Goal: Information Seeking & Learning: Learn about a topic

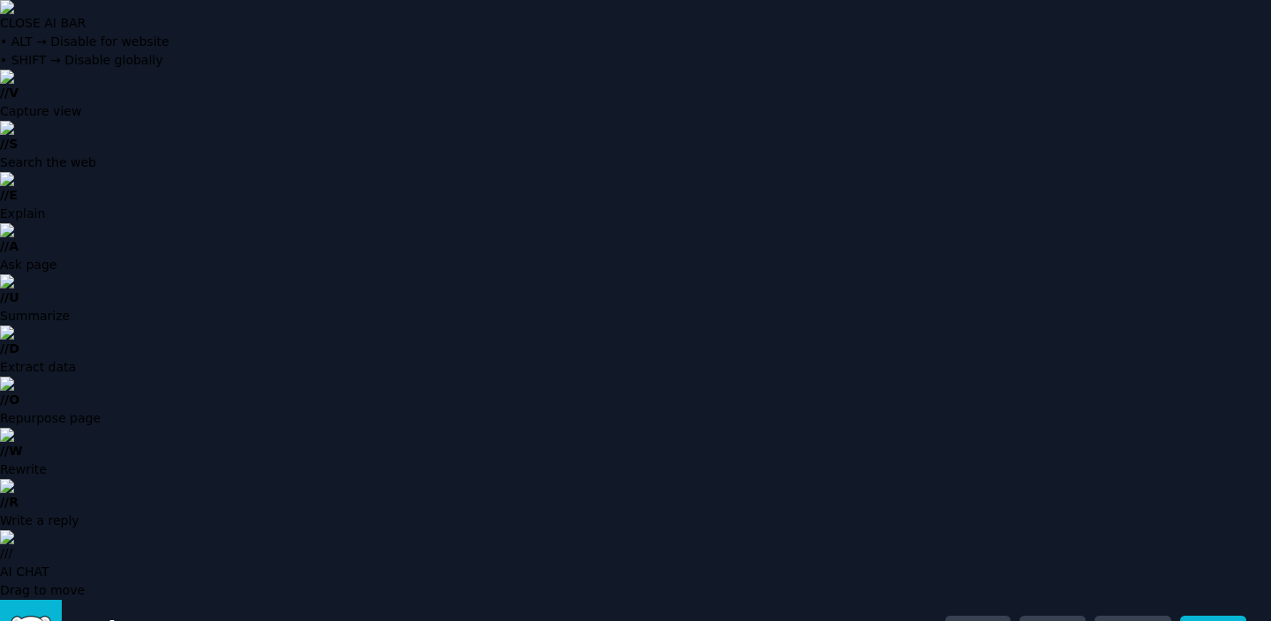
scroll to position [2, 0]
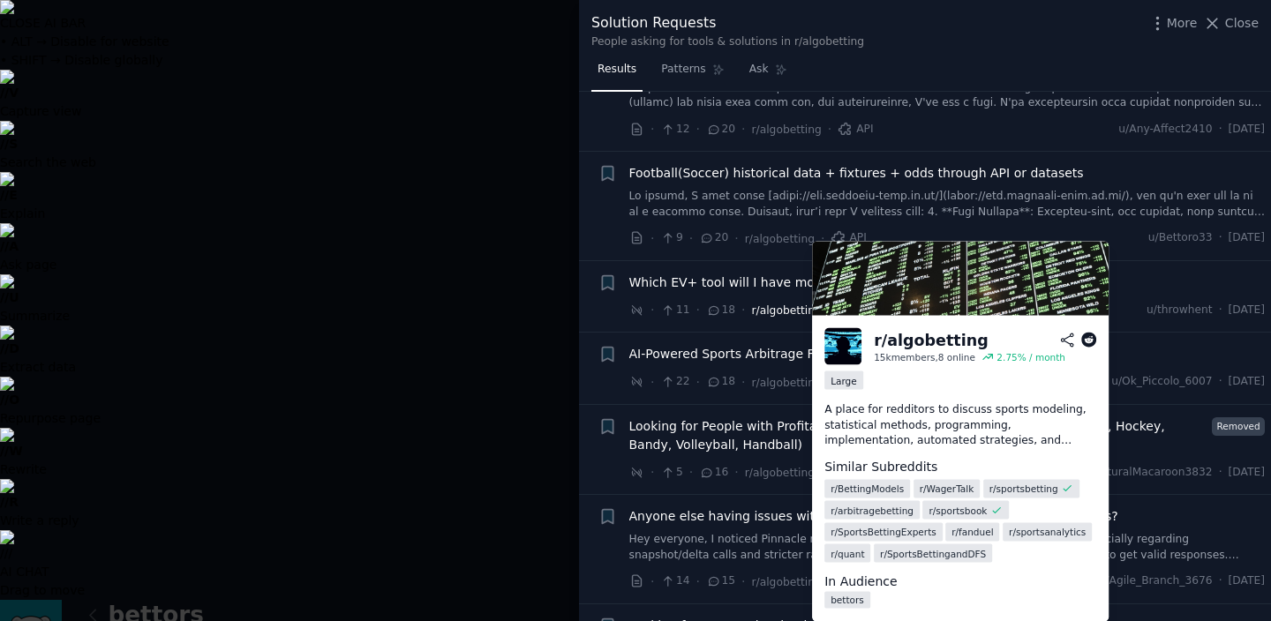
scroll to position [189, 0]
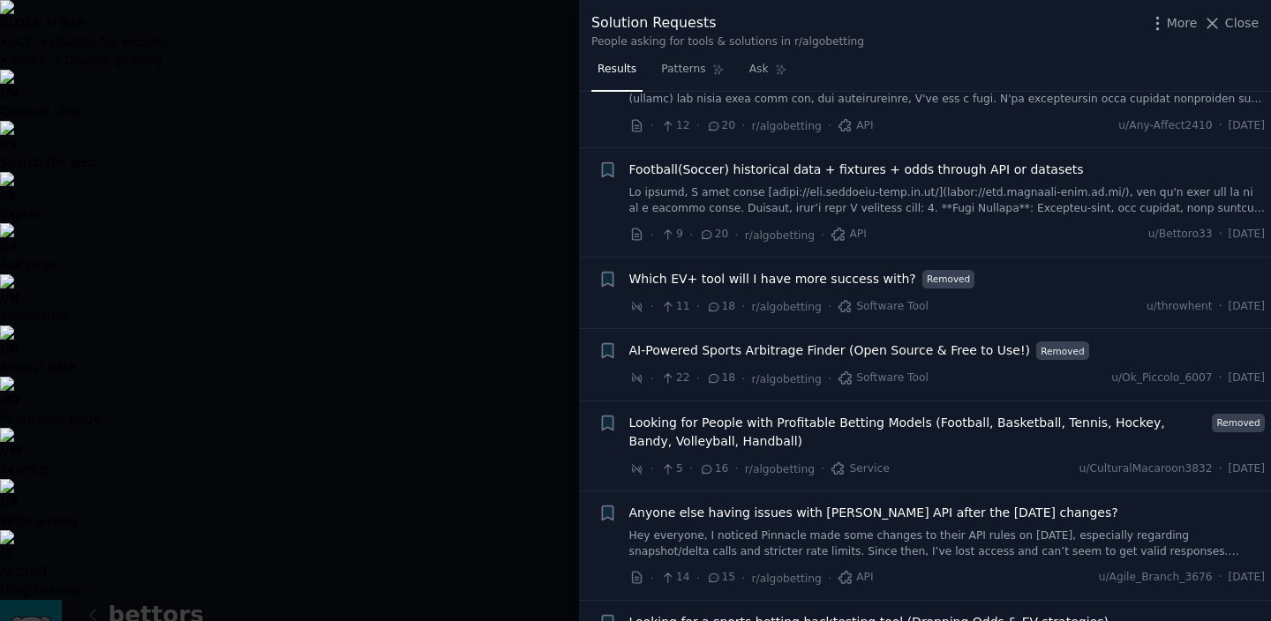
click at [515, 394] on div at bounding box center [635, 310] width 1271 height 621
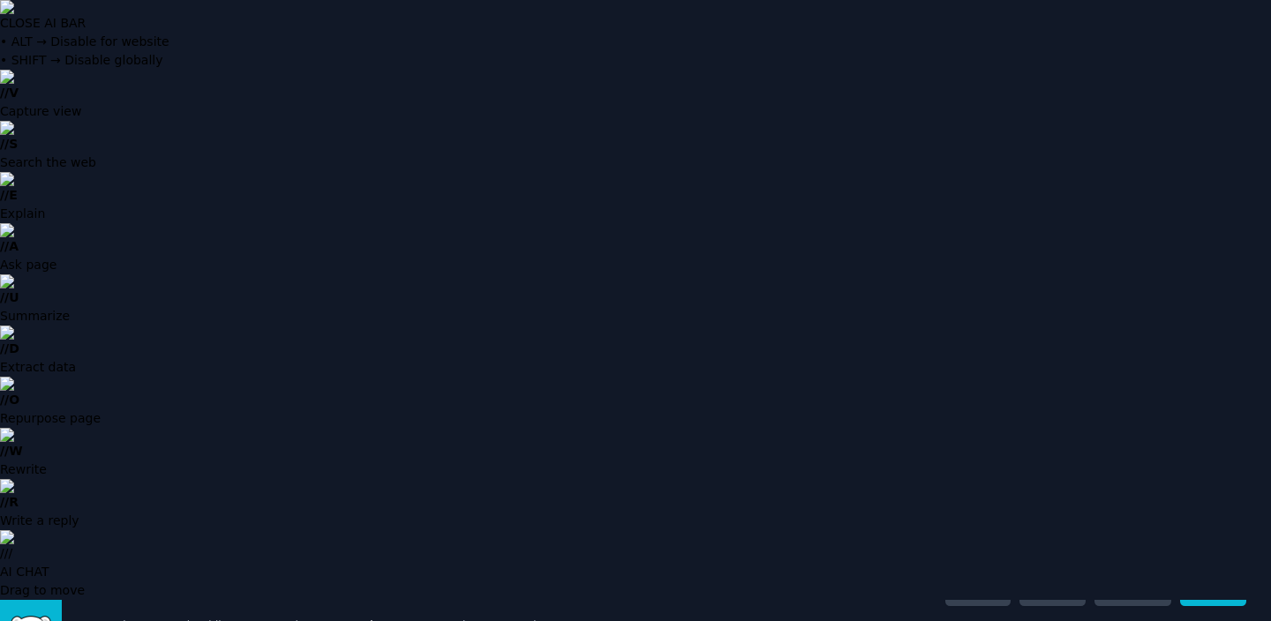
scroll to position [40, 0]
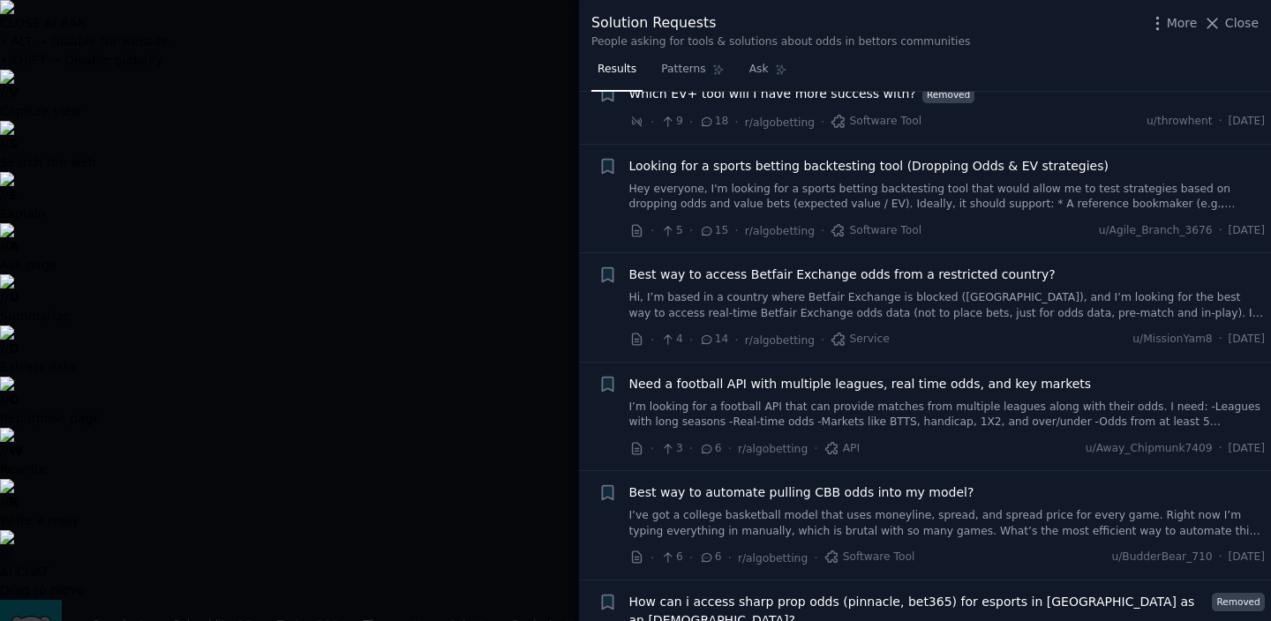
scroll to position [78, 0]
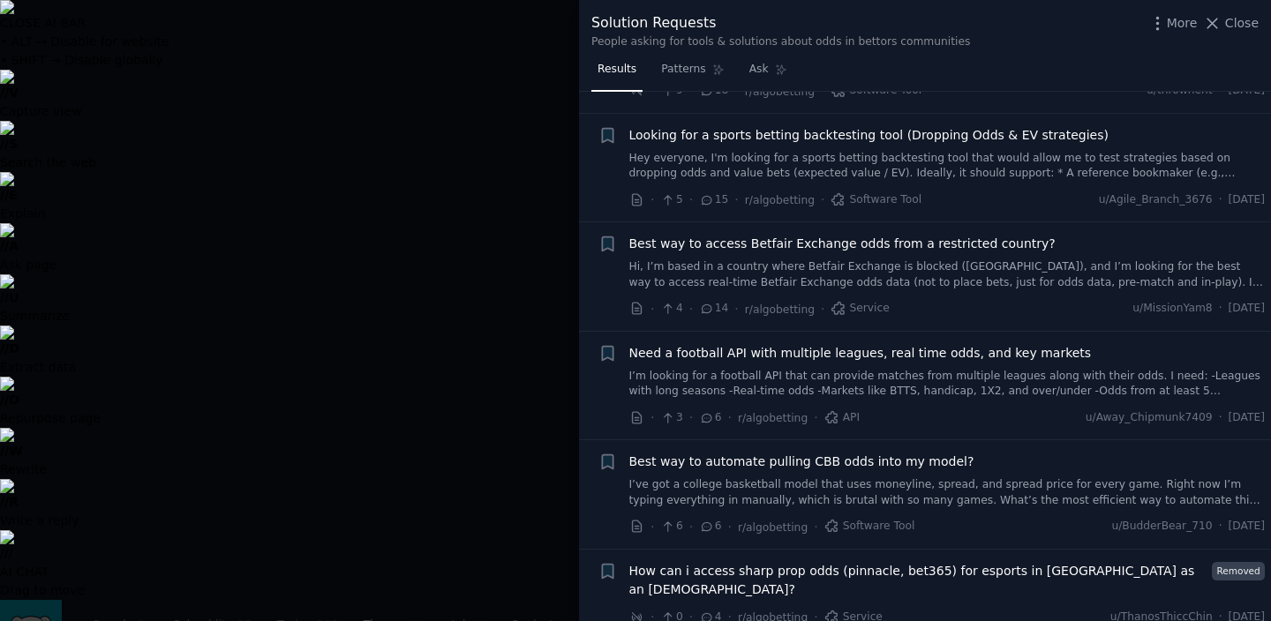
click at [507, 362] on div at bounding box center [635, 310] width 1271 height 621
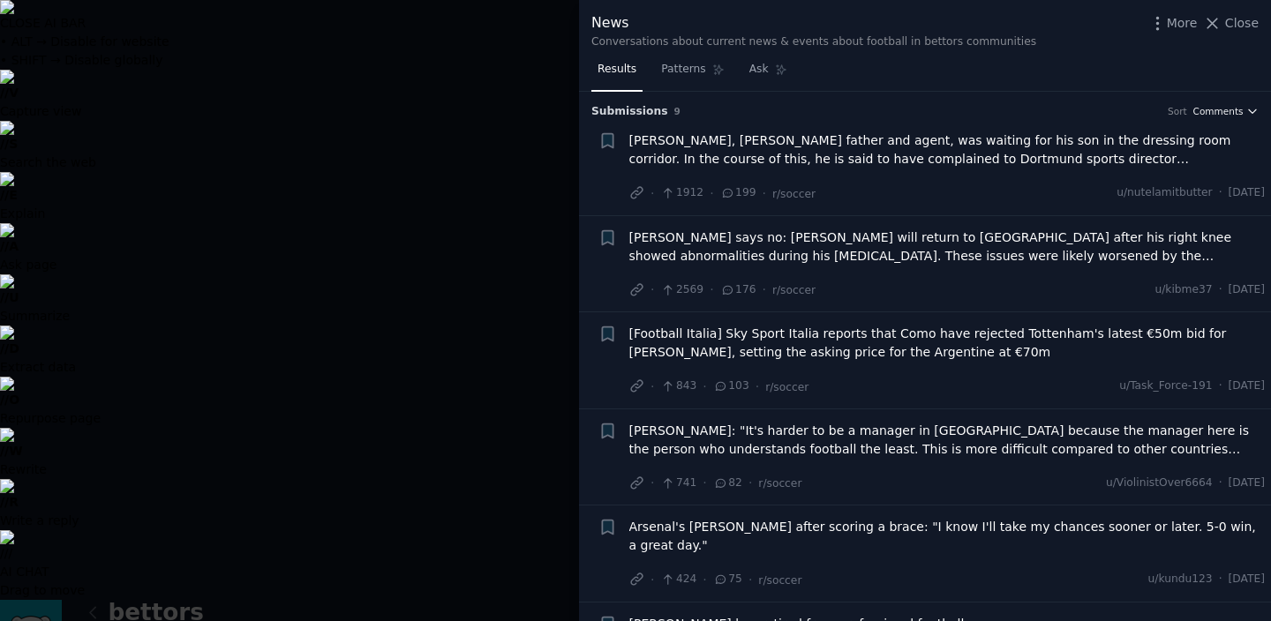
click at [1246, 109] on icon "button" at bounding box center [1252, 111] width 12 height 12
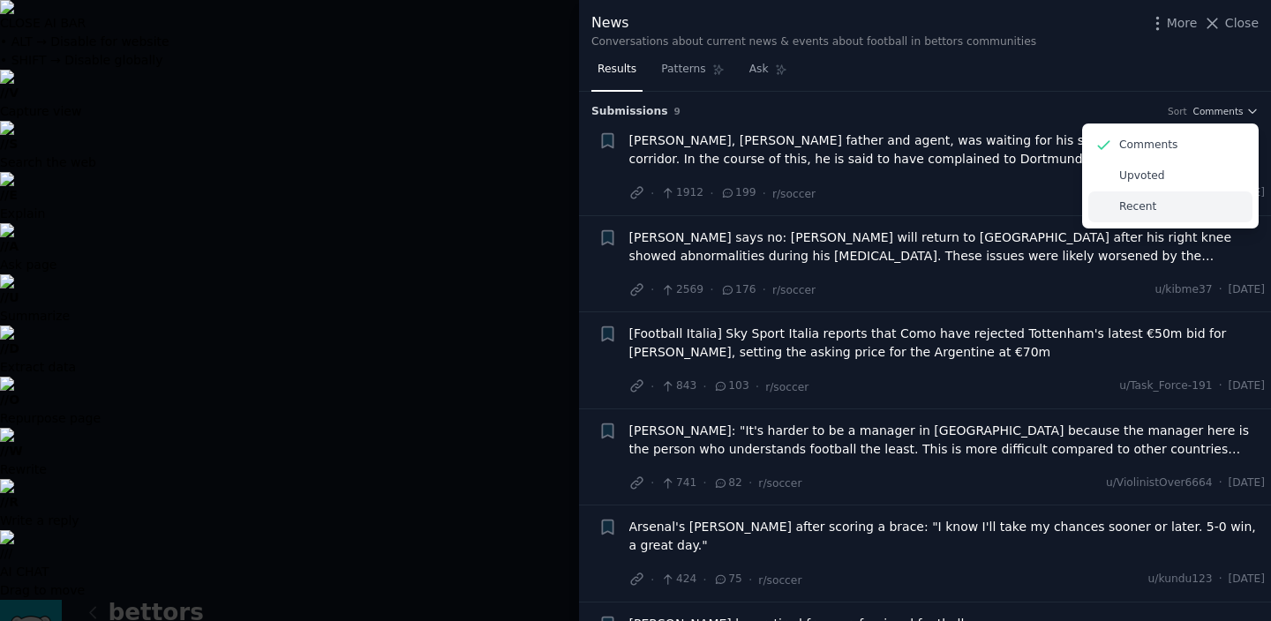
click at [1159, 199] on div "Recent" at bounding box center [1170, 207] width 164 height 31
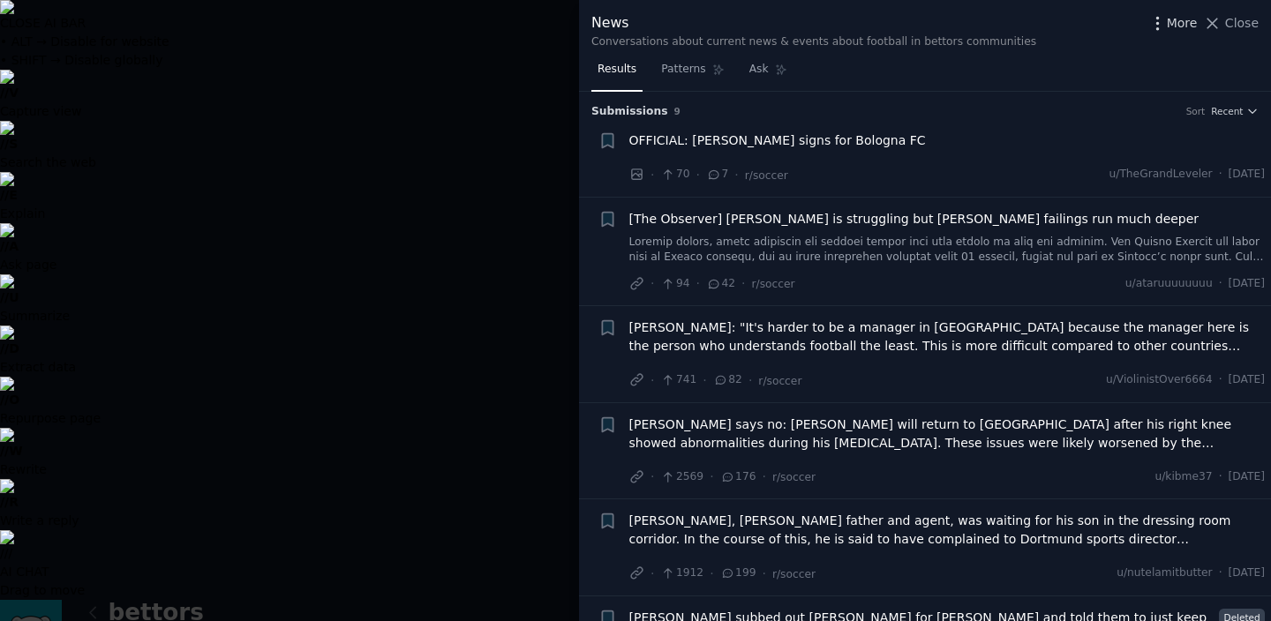
click at [1174, 22] on span "More" at bounding box center [1182, 23] width 31 height 19
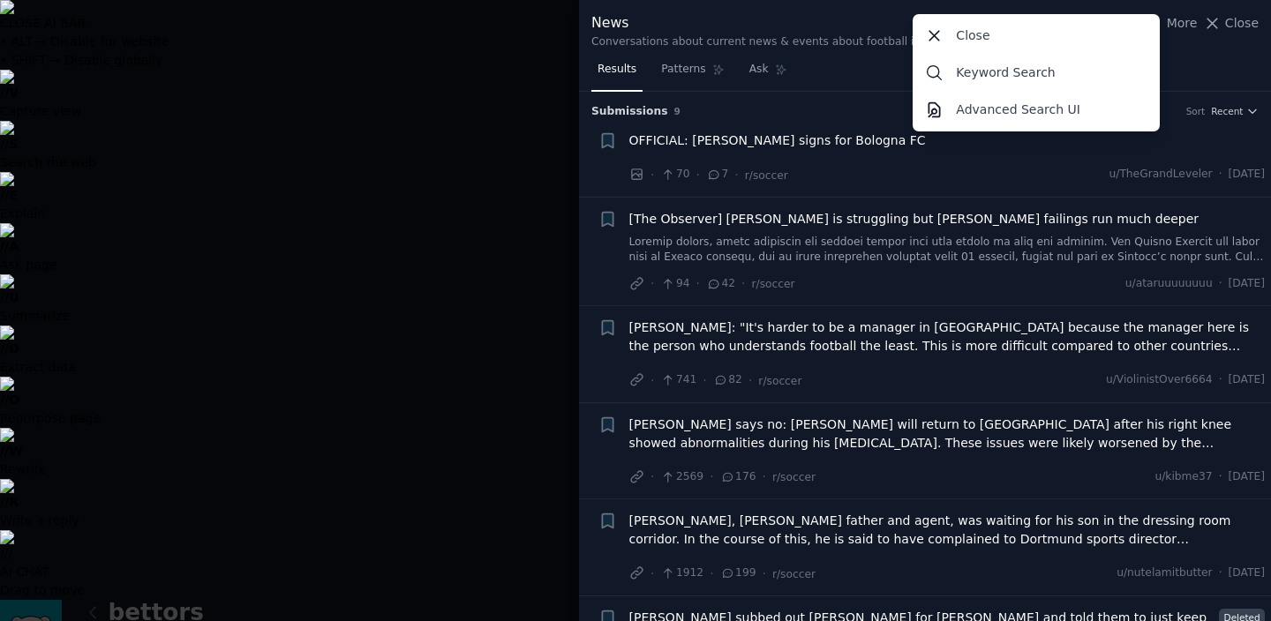
click at [832, 98] on div "Submission s 9 Sort Recent" at bounding box center [924, 106] width 667 height 28
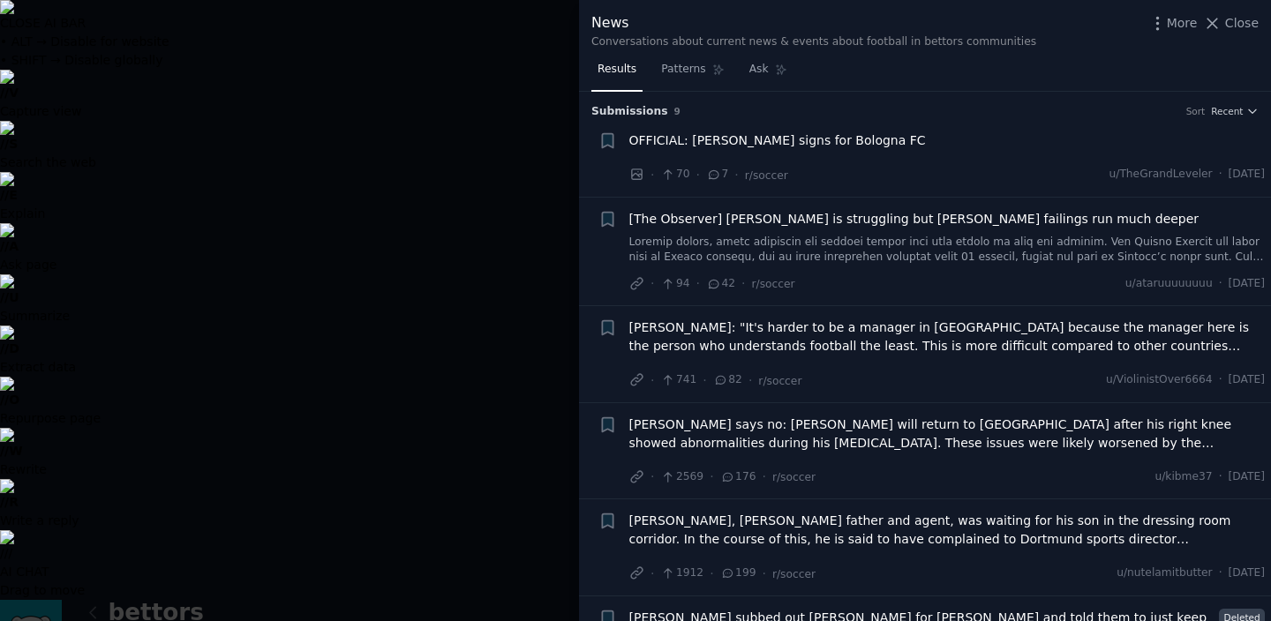
click at [507, 403] on div at bounding box center [635, 310] width 1271 height 621
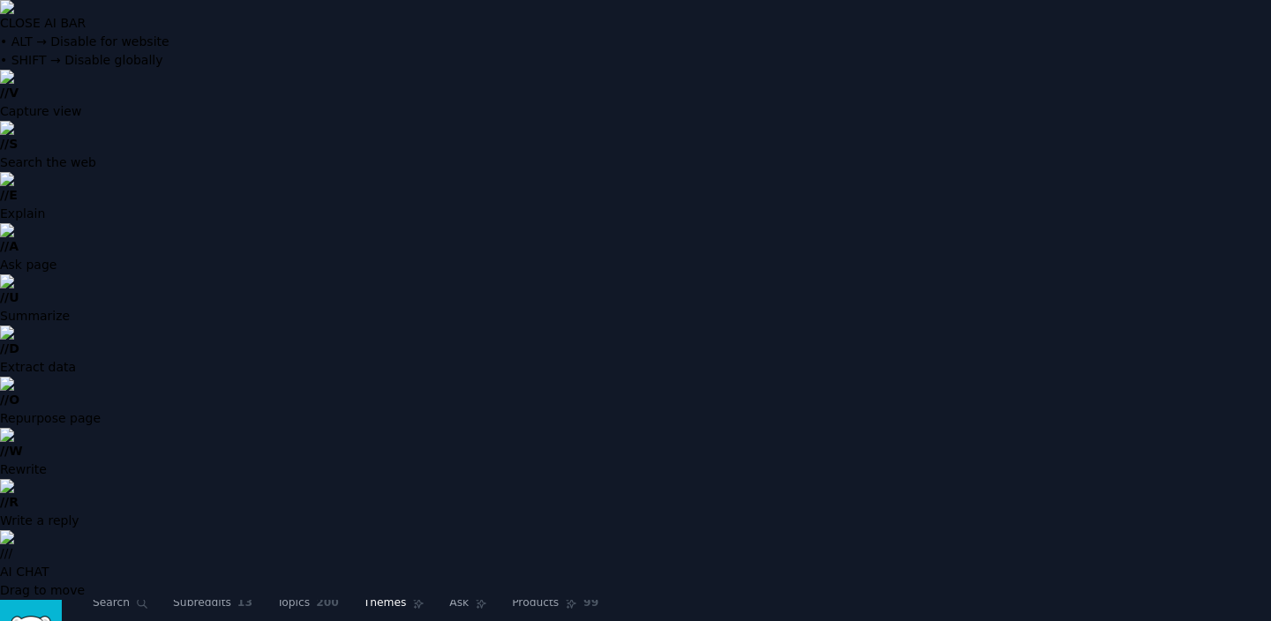
scroll to position [57, 0]
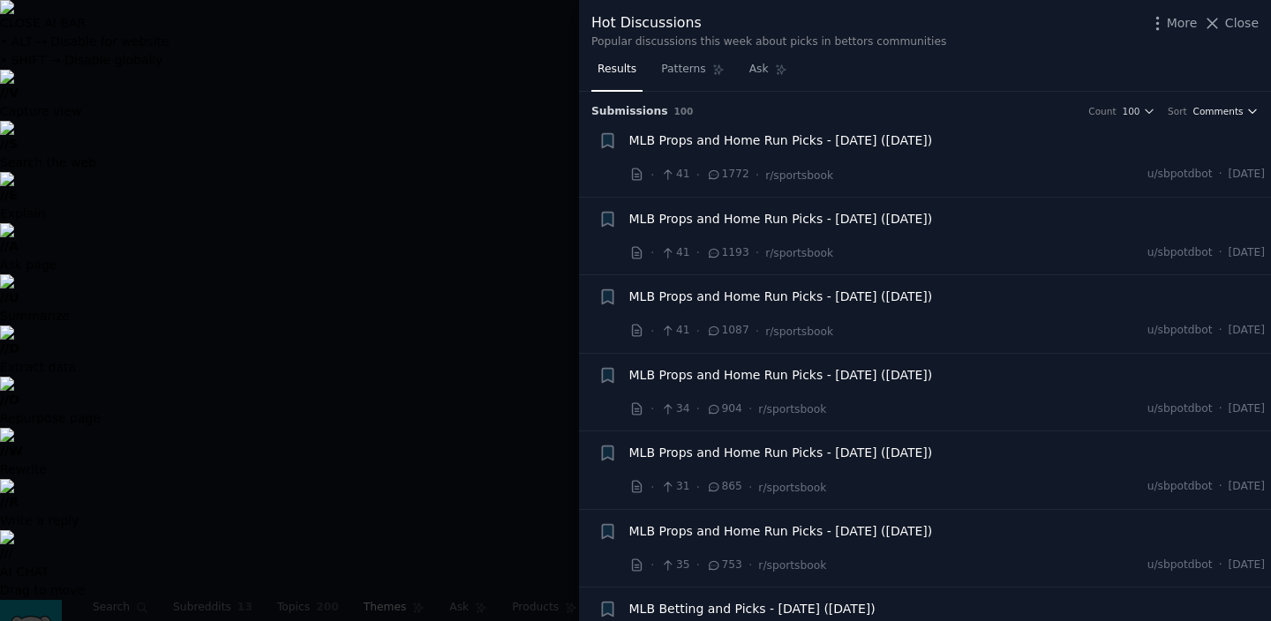
click at [1246, 107] on icon "button" at bounding box center [1252, 111] width 12 height 12
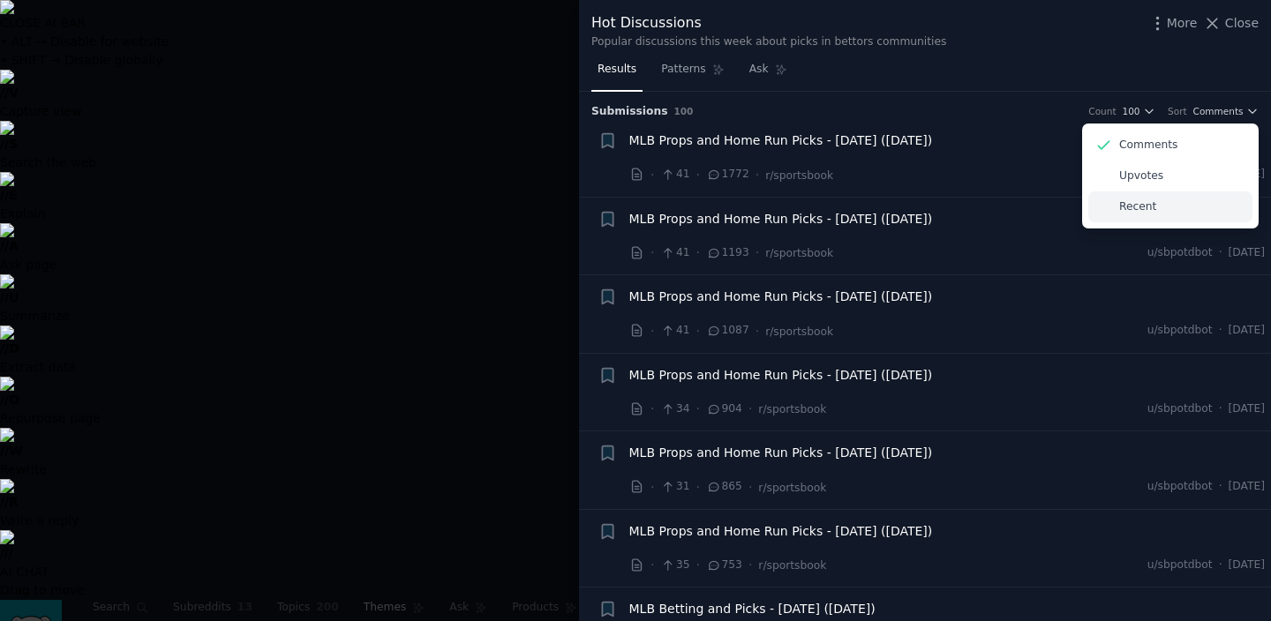
click at [1165, 206] on div "Recent" at bounding box center [1170, 207] width 164 height 31
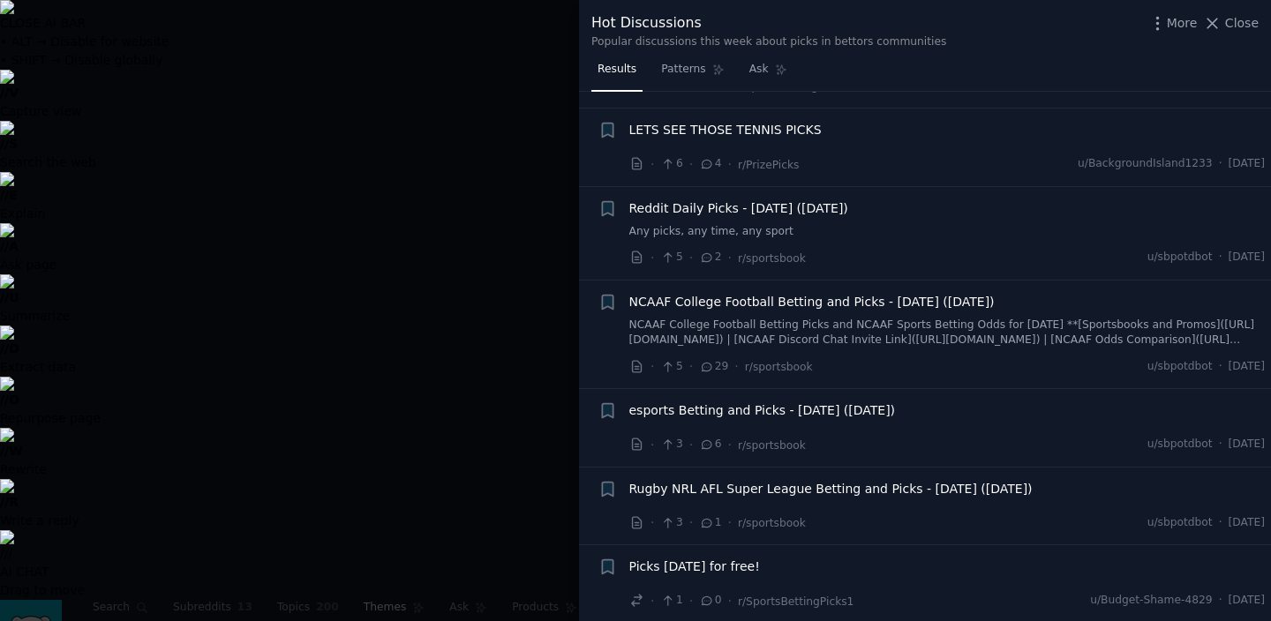
scroll to position [1538, 0]
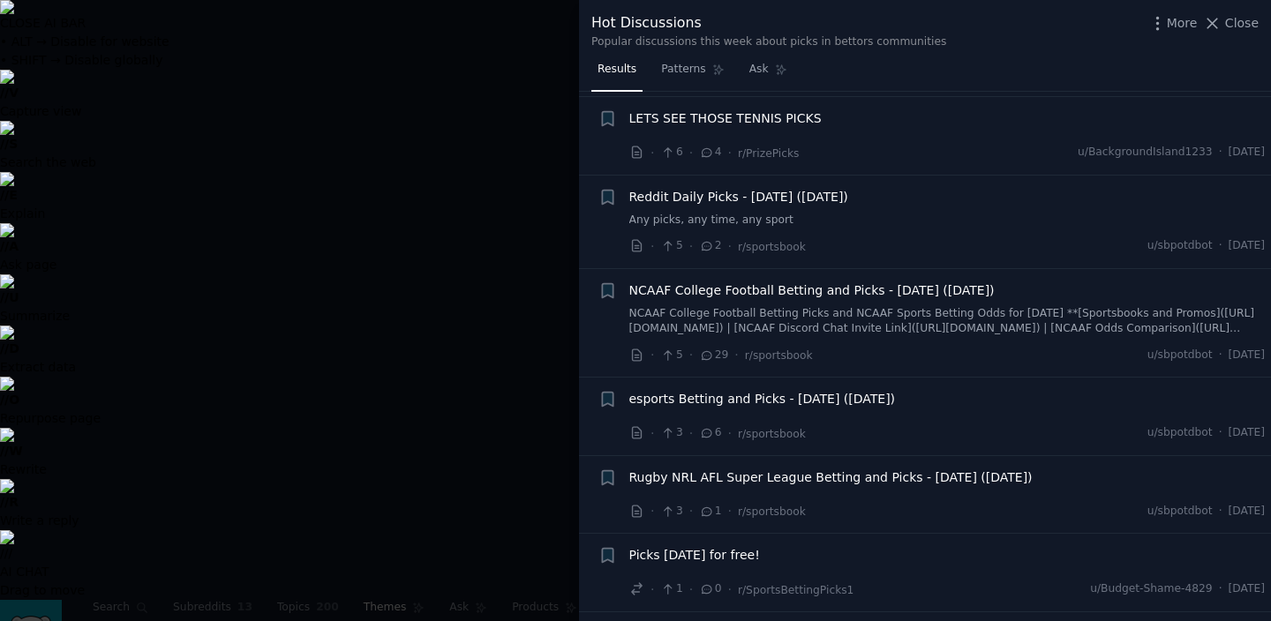
click at [394, 450] on div at bounding box center [635, 310] width 1271 height 621
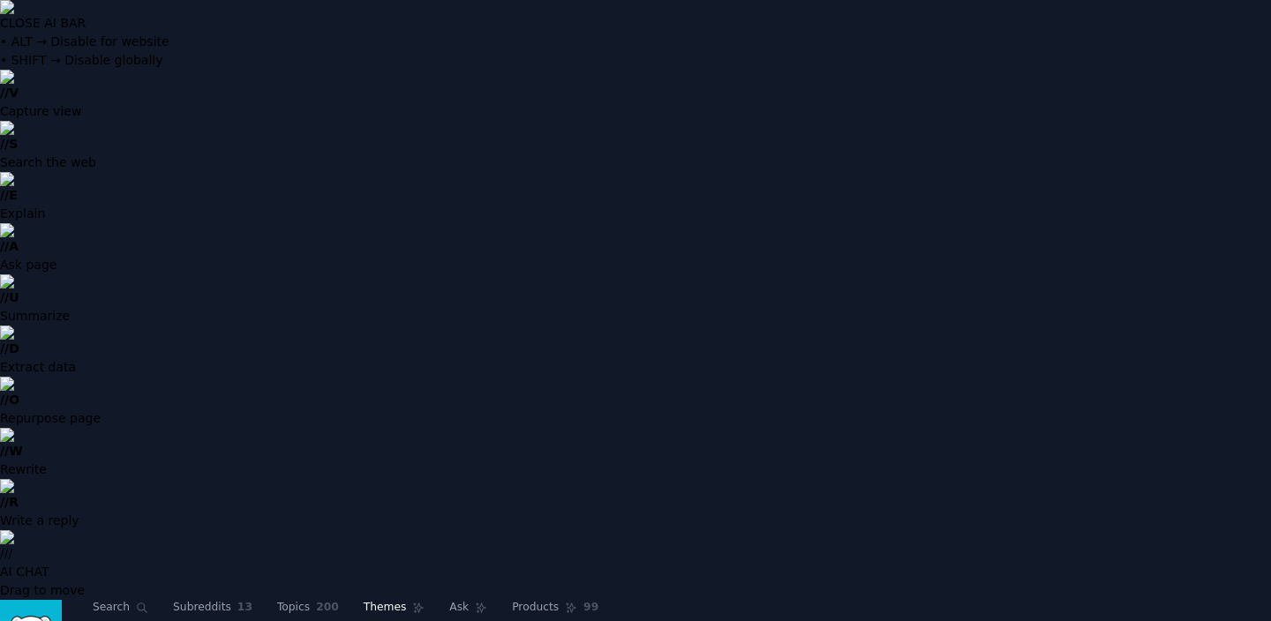
click at [1027, 616] on link "Edit" at bounding box center [1052, 631] width 66 height 30
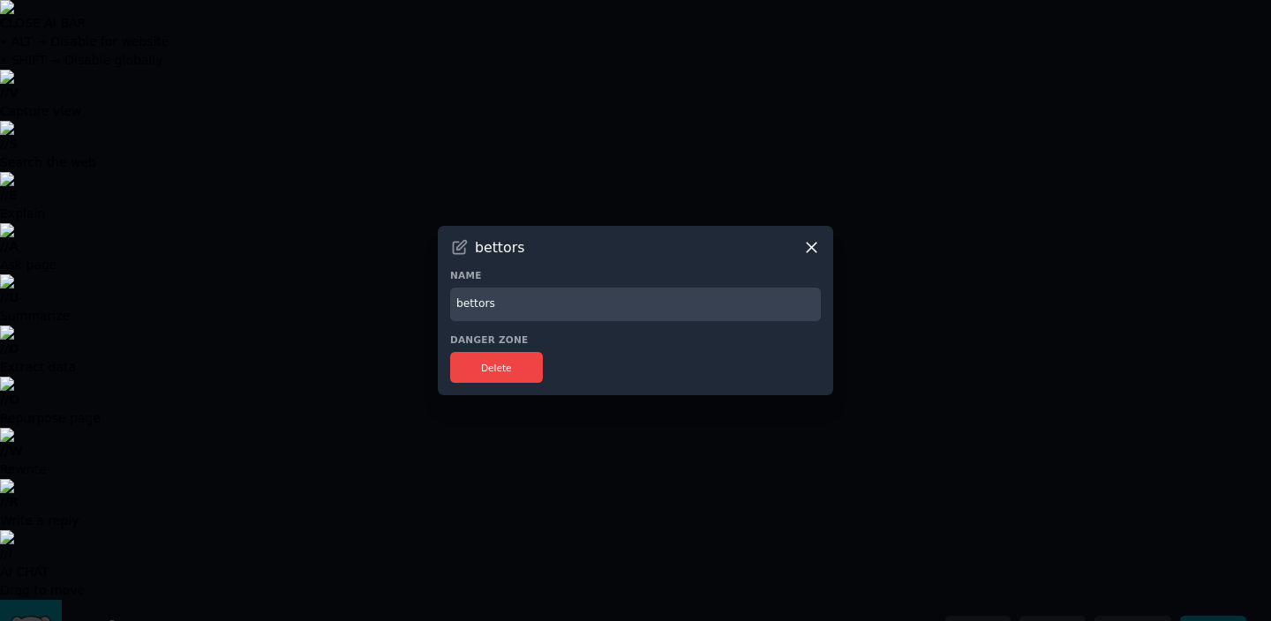
click at [806, 251] on icon at bounding box center [811, 247] width 19 height 19
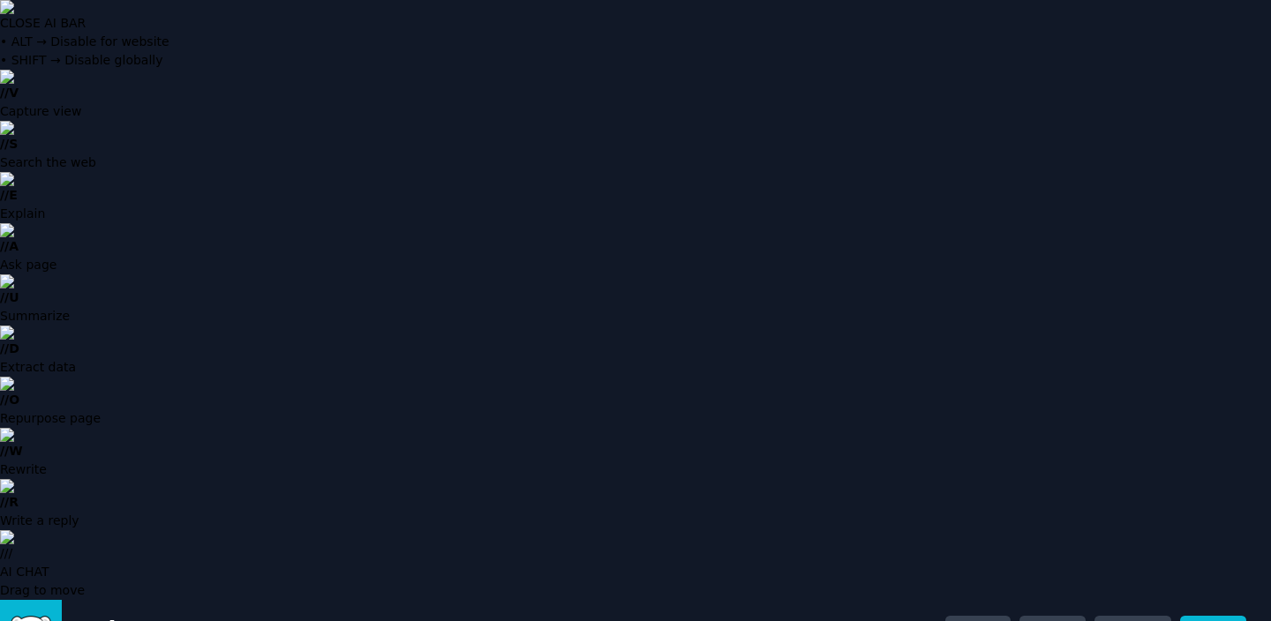
click at [99, 620] on icon at bounding box center [93, 630] width 19 height 19
